Goal: Task Accomplishment & Management: Use online tool/utility

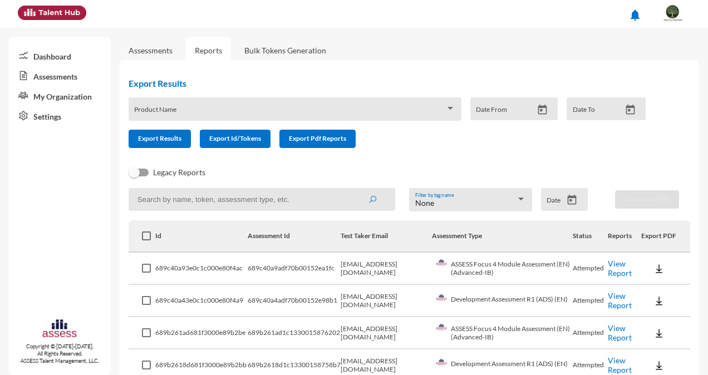
click at [151, 55] on link "Assessments" at bounding box center [151, 50] width 62 height 27
click at [152, 50] on link "Assessments" at bounding box center [150, 50] width 44 height 9
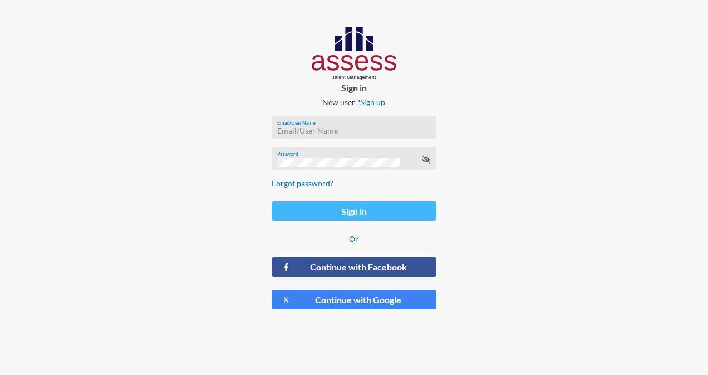
type input "[PERSON_NAME][EMAIL_ADDRESS][DOMAIN_NAME]"
click at [368, 214] on button "Sign in" at bounding box center [353, 210] width 165 height 19
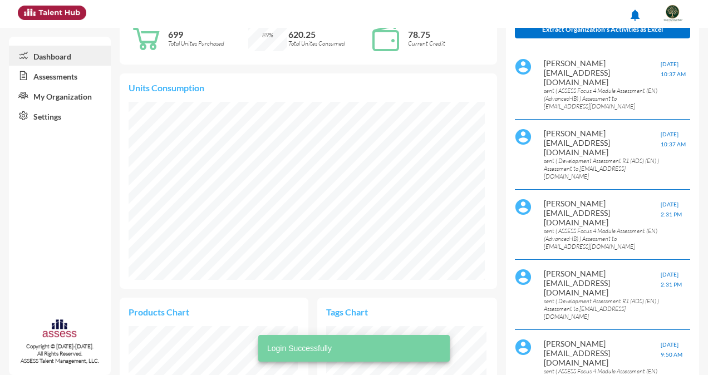
scroll to position [46, 0]
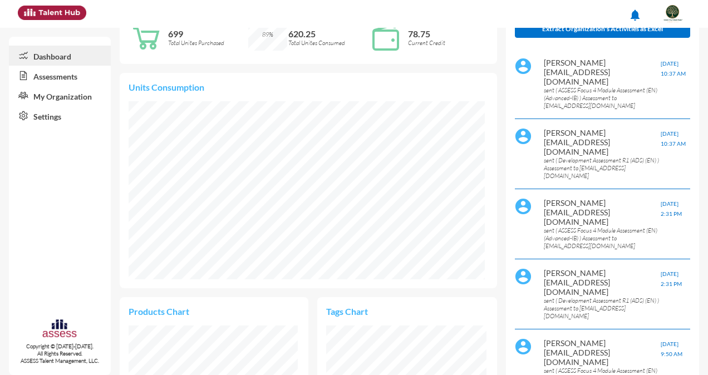
click at [81, 78] on link "Assessments" at bounding box center [60, 76] width 102 height 20
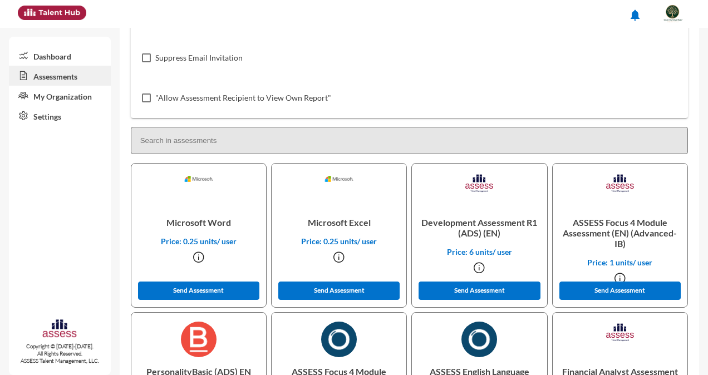
scroll to position [214, 0]
